Goal: Task Accomplishment & Management: Use online tool/utility

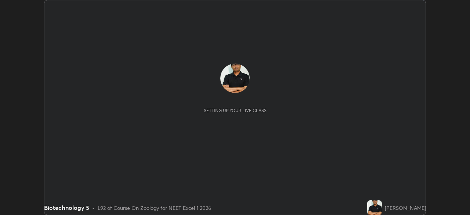
scroll to position [215, 470]
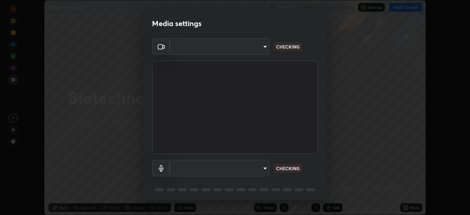
click at [324, 194] on div "​ CHECKING ​ CHECKING" at bounding box center [235, 120] width 184 height 165
type input "7db3104c3122a209b332b64619111aa91615a24fb0de166504fa5909fce8eb30"
type input "communications"
click at [322, 192] on div "OBS Virtual Camera 7db3104c3122a209b332b64619111aa91615a24fb0de166504fa5909fce8…" at bounding box center [235, 120] width 184 height 165
click at [322, 195] on div "OBS Virtual Camera 7db3104c3122a209b332b64619111aa91615a24fb0de166504fa5909fce8…" at bounding box center [235, 120] width 184 height 165
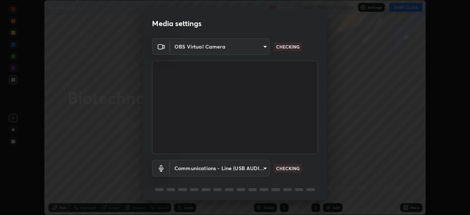
click at [322, 195] on div "OBS Virtual Camera 7db3104c3122a209b332b64619111aa91615a24fb0de166504fa5909fce8…" at bounding box center [235, 120] width 184 height 165
click at [321, 195] on div "OBS Virtual Camera 7db3104c3122a209b332b64619111aa91615a24fb0de166504fa5909fce8…" at bounding box center [235, 120] width 184 height 165
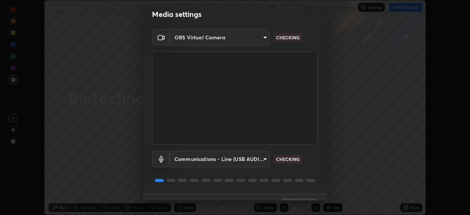
scroll to position [26, 0]
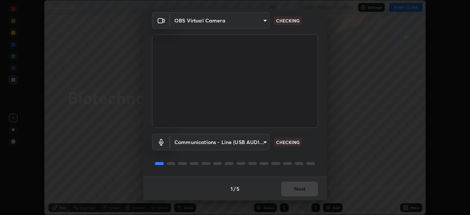
click at [289, 188] on div "1 / 5 Next" at bounding box center [235, 189] width 184 height 24
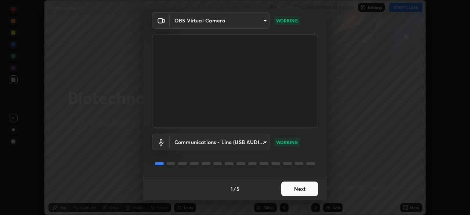
click at [289, 187] on button "Next" at bounding box center [299, 188] width 37 height 15
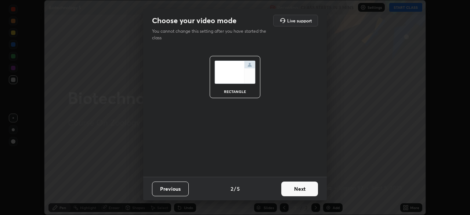
click at [293, 189] on button "Next" at bounding box center [299, 188] width 37 height 15
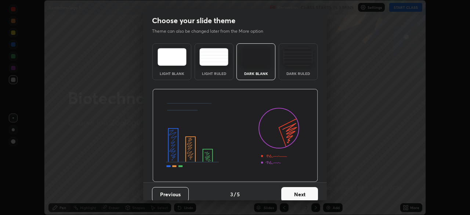
click at [297, 192] on button "Next" at bounding box center [299, 194] width 37 height 15
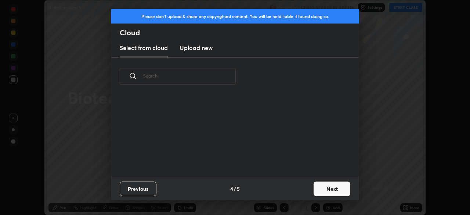
click at [315, 191] on button "Next" at bounding box center [332, 188] width 37 height 15
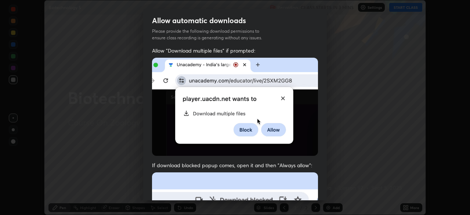
click at [324, 202] on div "Allow automatic downloads Please provide the following download permissions to …" at bounding box center [235, 107] width 470 height 215
click at [324, 198] on div "Allow "Download multiple files" if prompted: If download blocked popup comes, o…" at bounding box center [235, 201] width 184 height 309
click at [320, 201] on div "Allow automatic downloads Please provide the following download permissions to …" at bounding box center [235, 107] width 470 height 215
click at [324, 199] on div "Allow "Download multiple files" if prompted: If download blocked popup comes, o…" at bounding box center [235, 201] width 184 height 309
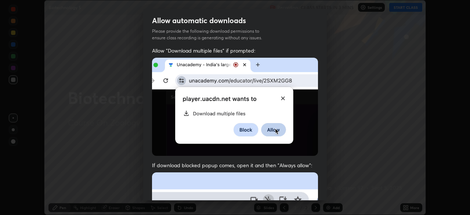
click at [321, 198] on div "Allow "Download multiple files" if prompted: If download blocked popup comes, o…" at bounding box center [235, 201] width 184 height 309
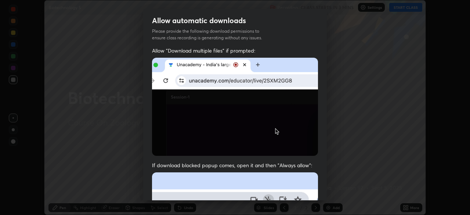
click at [323, 190] on div "Allow "Download multiple files" if prompted: If download blocked popup comes, o…" at bounding box center [235, 201] width 184 height 309
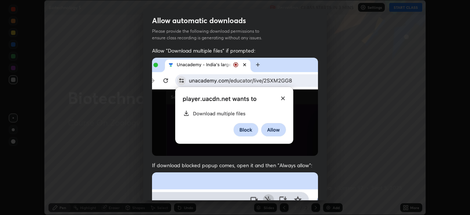
click at [323, 190] on div "Allow "Download multiple files" if prompted: If download blocked popup comes, o…" at bounding box center [235, 201] width 184 height 309
click at [324, 190] on div "Allow "Download multiple files" if prompted: If download blocked popup comes, o…" at bounding box center [235, 201] width 184 height 309
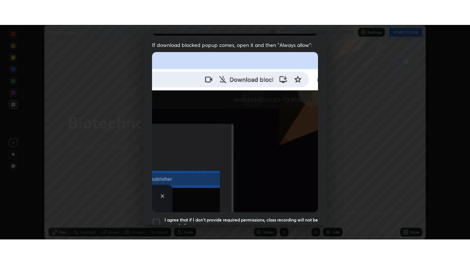
scroll to position [167, 0]
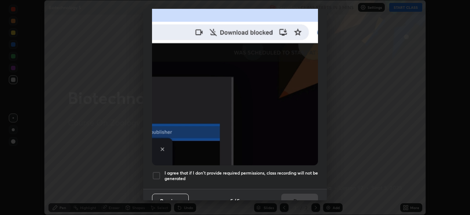
click at [155, 171] on div at bounding box center [156, 175] width 9 height 9
click at [298, 195] on button "Done" at bounding box center [299, 201] width 37 height 15
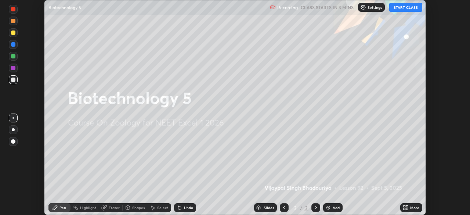
click at [401, 7] on button "START CLASS" at bounding box center [405, 7] width 33 height 9
click at [404, 209] on icon at bounding box center [405, 209] width 2 height 2
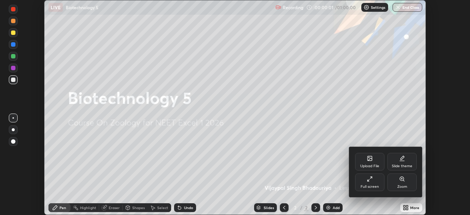
click at [371, 183] on div "Full screen" at bounding box center [369, 182] width 29 height 18
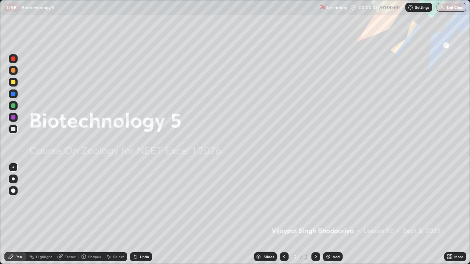
scroll to position [264, 470]
